Goal: Information Seeking & Learning: Learn about a topic

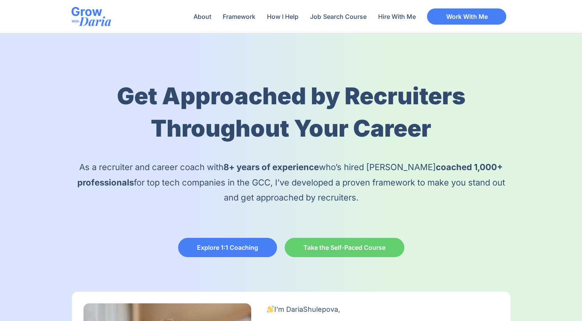
click at [523, 264] on div "Get Approached by Recruiters Throughout Your Career As a recruiter and career c…" at bounding box center [291, 280] width 582 height 495
click at [275, 18] on link "How I Help" at bounding box center [282, 17] width 39 height 18
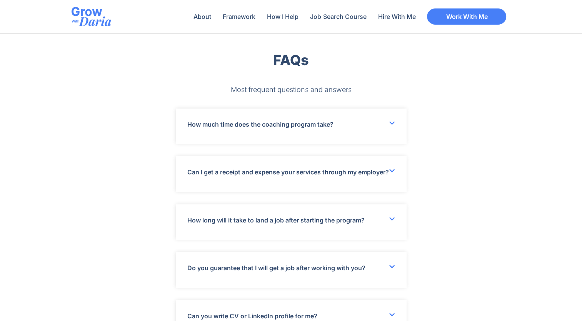
scroll to position [2191, 0]
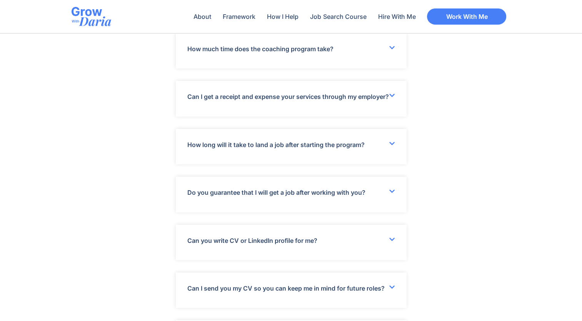
click at [384, 53] on div "How much time does the coaching program take?" at bounding box center [291, 50] width 231 height 35
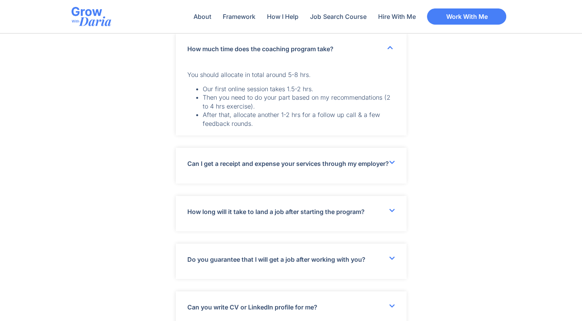
click at [342, 215] on link "How long will it take to land a job after starting the program?" at bounding box center [275, 212] width 177 height 8
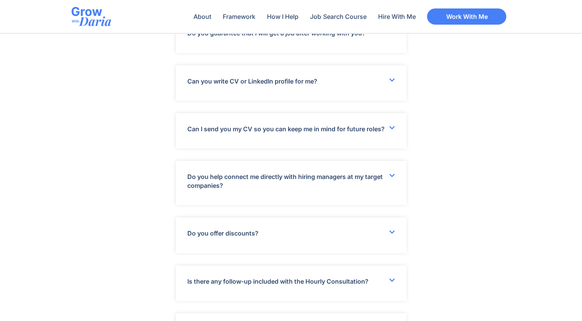
scroll to position [2489, 0]
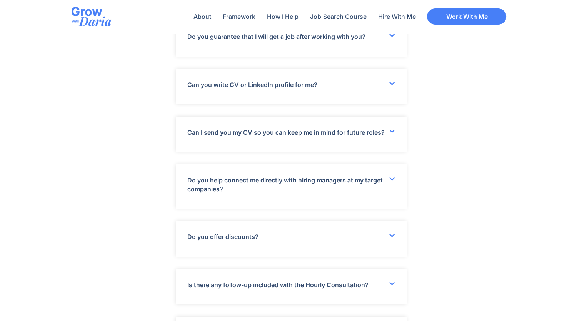
click at [389, 53] on div "Do you guarantee that I will get a job after working with you?" at bounding box center [291, 38] width 231 height 35
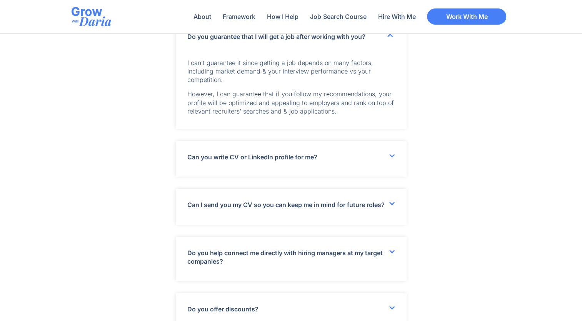
click at [389, 52] on div "Do you guarantee that I will get a job after working with you?" at bounding box center [291, 37] width 231 height 32
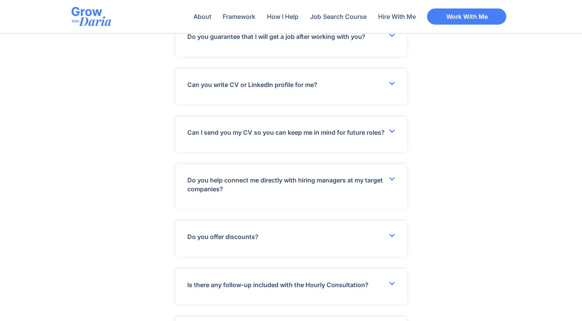
click at [374, 93] on div "Can you write CV or LinkedIn profile for me?" at bounding box center [291, 86] width 231 height 35
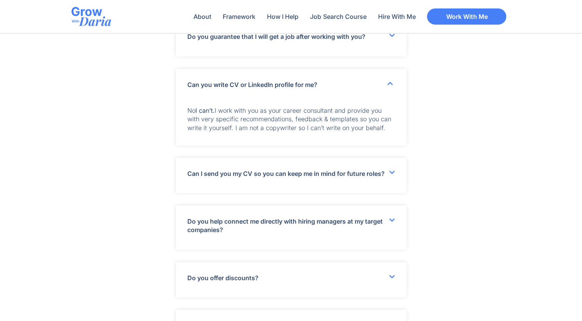
click at [374, 93] on div "Can you write CV or LinkedIn profile for me?" at bounding box center [291, 85] width 231 height 32
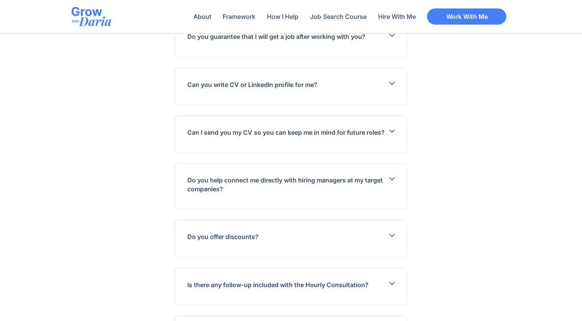
click at [346, 136] on link "Can I send you my CV so you can keep me in mind for future roles?" at bounding box center [285, 132] width 197 height 8
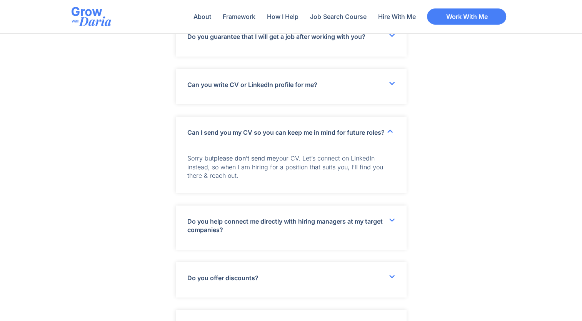
click at [346, 136] on link "Can I send you my CV so you can keep me in mind for future roles?" at bounding box center [285, 132] width 197 height 8
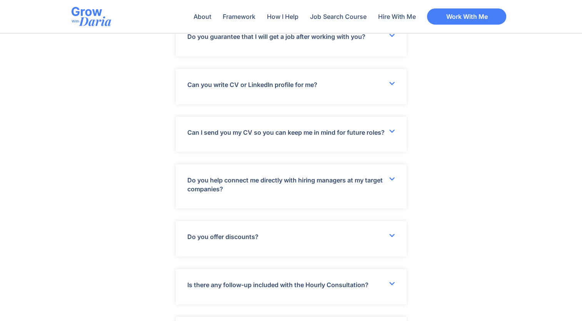
click at [360, 192] on link "Do you help connect me directly with hiring managers at my target companies?" at bounding box center [284, 184] width 195 height 16
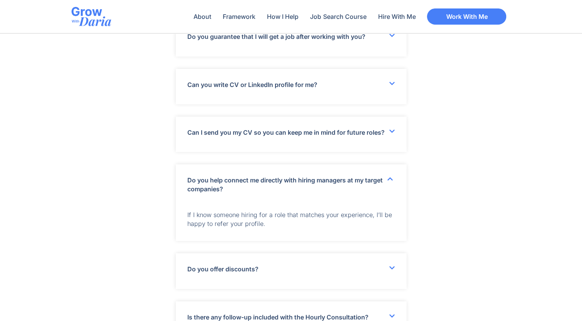
click at [359, 192] on link "Do you help connect me directly with hiring managers at my target companies?" at bounding box center [284, 184] width 195 height 16
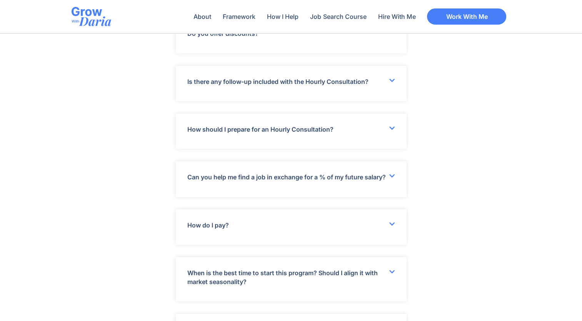
scroll to position [2682, 0]
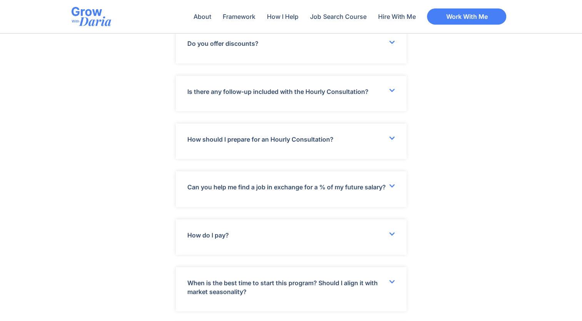
click at [296, 143] on link "How should I prepare for an Hourly Consultation?" at bounding box center [260, 139] width 146 height 8
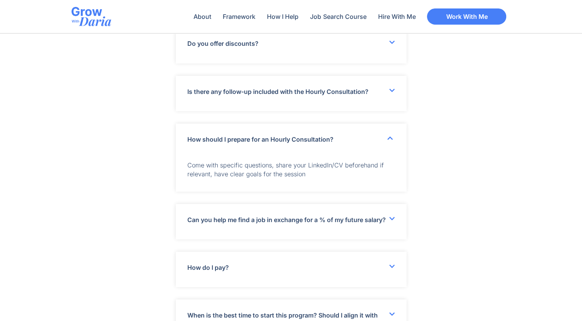
click at [296, 143] on link "How should I prepare for an Hourly Consultation?" at bounding box center [260, 139] width 146 height 8
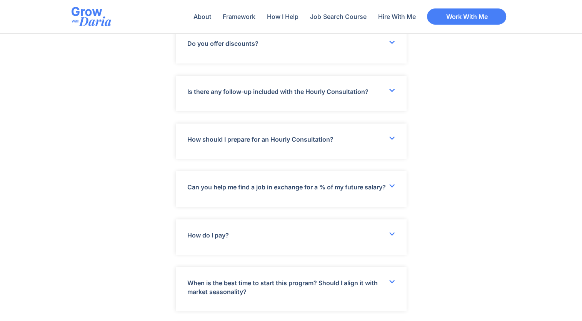
click at [321, 111] on div "Is there any follow-up included with the Hourly Consultation?" at bounding box center [291, 93] width 231 height 35
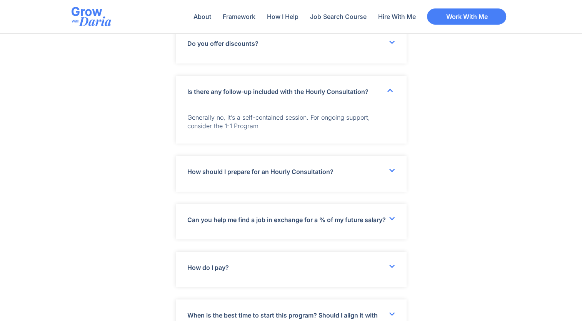
click at [321, 107] on div "Is there any follow-up included with the Hourly Consultation?" at bounding box center [291, 92] width 231 height 32
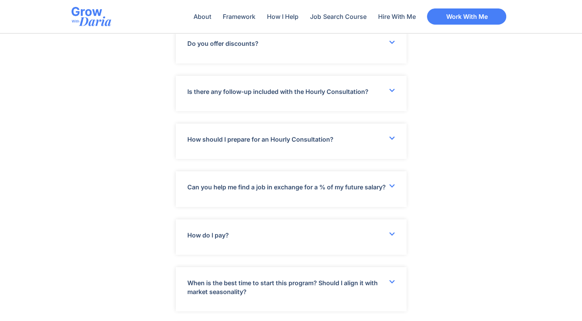
click at [371, 194] on div "Can you help me find a job in exchange for a % of my future salary?" at bounding box center [291, 188] width 231 height 35
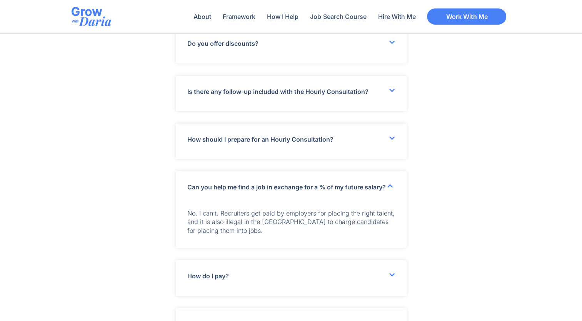
click at [371, 194] on div "Can you help me find a job in exchange for a % of my future salary?" at bounding box center [291, 187] width 231 height 32
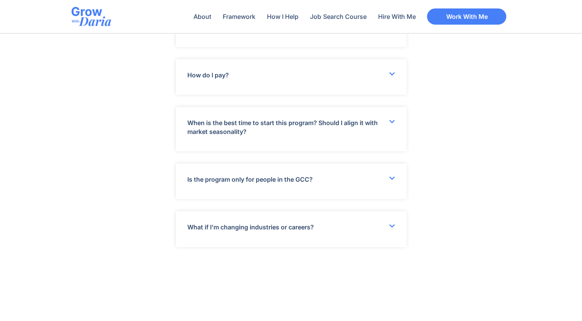
scroll to position [2866, 0]
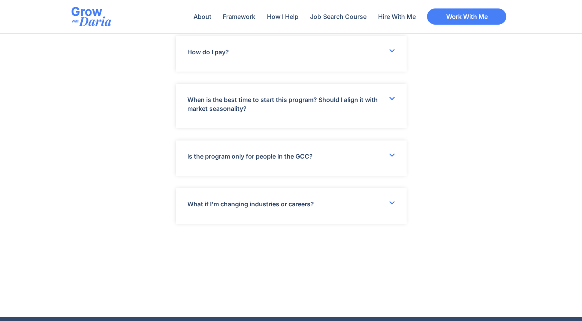
click at [255, 110] on link "When is the best time to start this program? Should I align it with market seas…" at bounding box center [282, 104] width 190 height 16
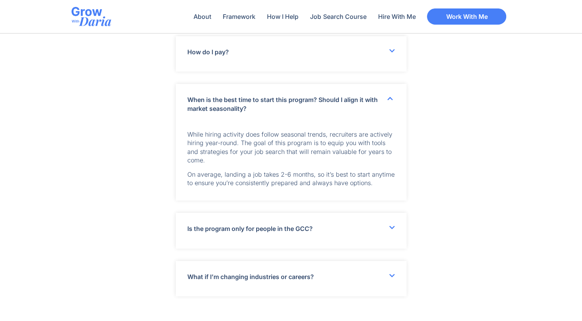
click at [290, 112] on link "When is the best time to start this program? Should I align it with market seas…" at bounding box center [282, 104] width 190 height 16
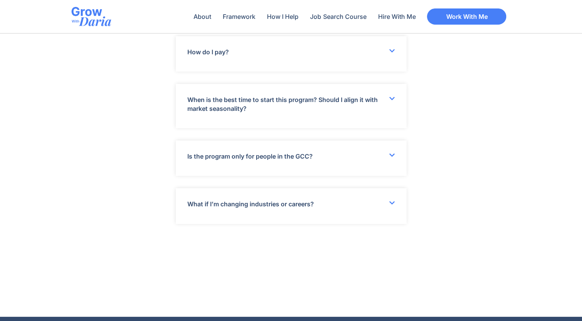
click at [326, 169] on div "Is the program only for people in the GCC?" at bounding box center [291, 157] width 231 height 35
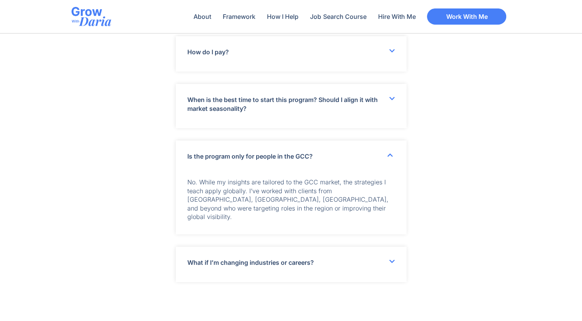
click at [326, 169] on div "Is the program only for people in the GCC?" at bounding box center [291, 156] width 231 height 32
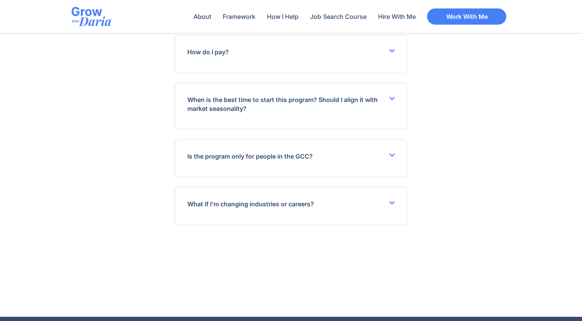
click at [323, 213] on div "What if I’m changing industries or careers?" at bounding box center [291, 205] width 231 height 35
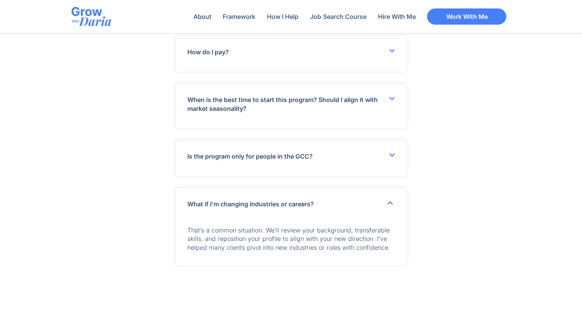
click at [323, 213] on div "What if I’m changing industries or careers?" at bounding box center [291, 204] width 231 height 32
